Goal: Task Accomplishment & Management: Manage account settings

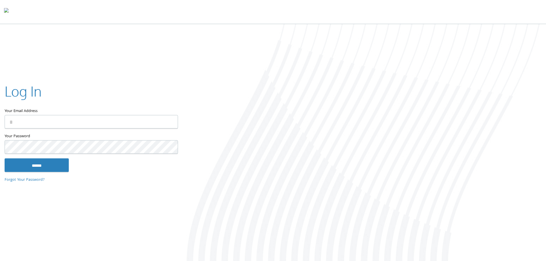
type input "**********"
click at [40, 166] on input "******" at bounding box center [37, 165] width 64 height 14
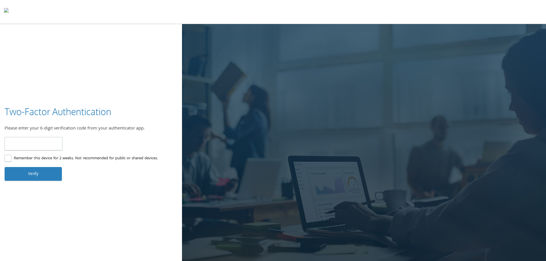
click at [51, 143] on input "number" at bounding box center [34, 143] width 58 height 13
type input "******"
